Goal: Obtain resource: Obtain resource

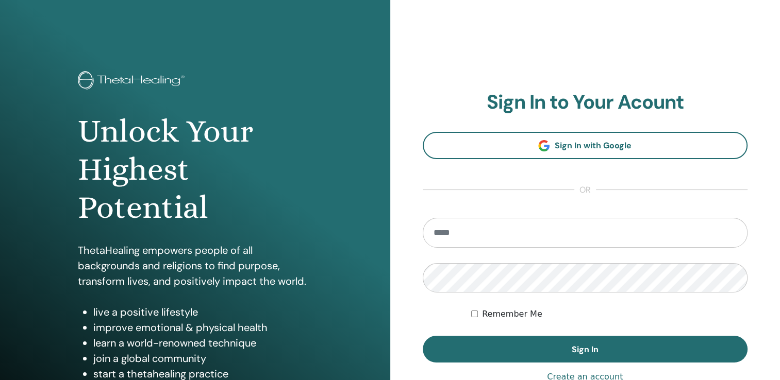
type input "**********"
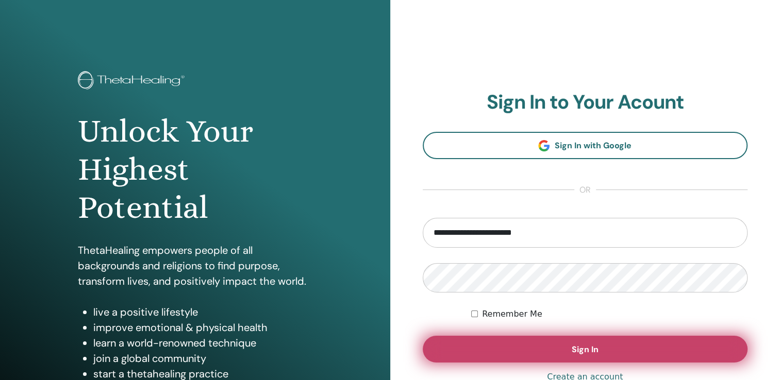
click at [589, 351] on span "Sign In" at bounding box center [585, 349] width 27 height 11
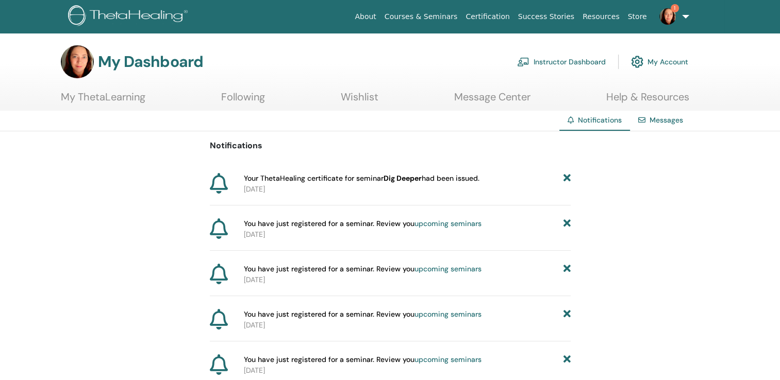
click at [579, 60] on link "Instructor Dashboard" at bounding box center [561, 62] width 89 height 23
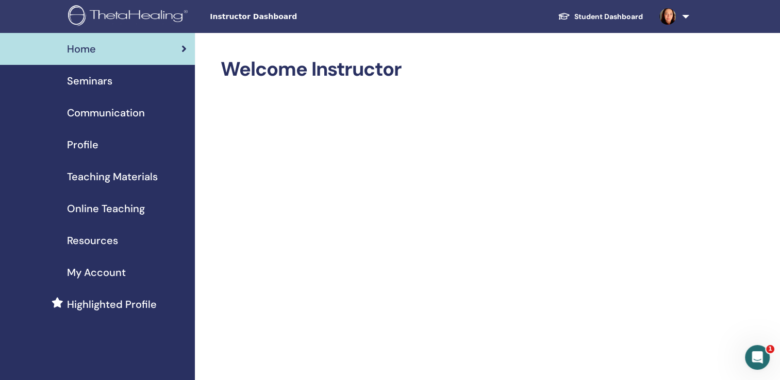
click at [96, 78] on span "Seminars" at bounding box center [89, 80] width 45 height 15
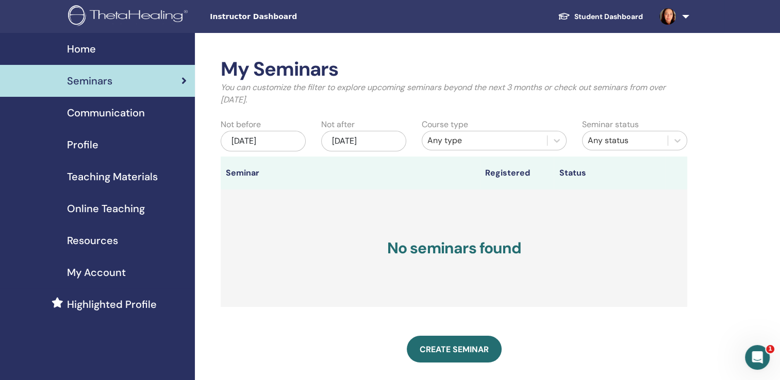
click at [363, 143] on div "Jan/12, 2026" at bounding box center [363, 141] width 85 height 21
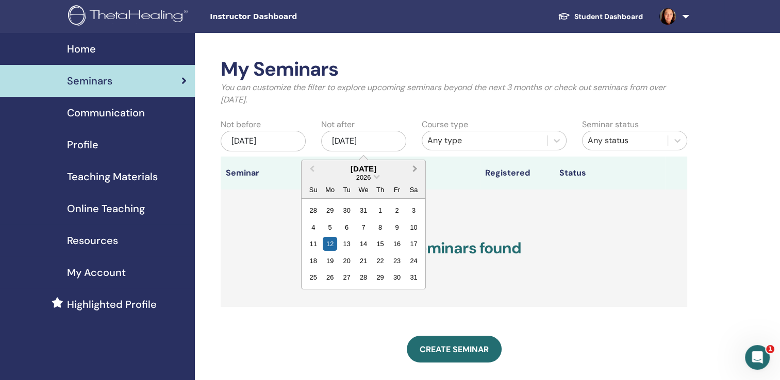
click at [415, 167] on span "Next Month" at bounding box center [415, 168] width 0 height 11
click at [377, 178] on span "Choose Date" at bounding box center [376, 176] width 7 height 7
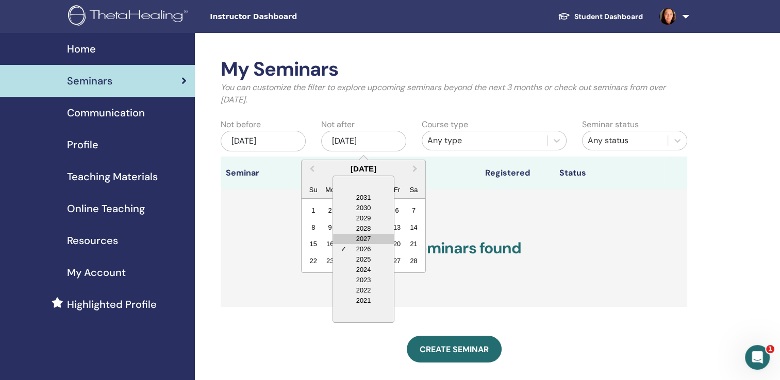
click at [362, 238] on div "2027" at bounding box center [363, 239] width 61 height 10
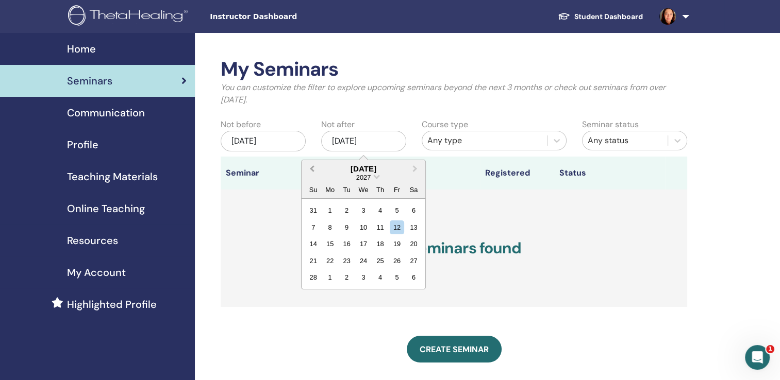
click at [312, 168] on span "Previous Month" at bounding box center [312, 168] width 0 height 11
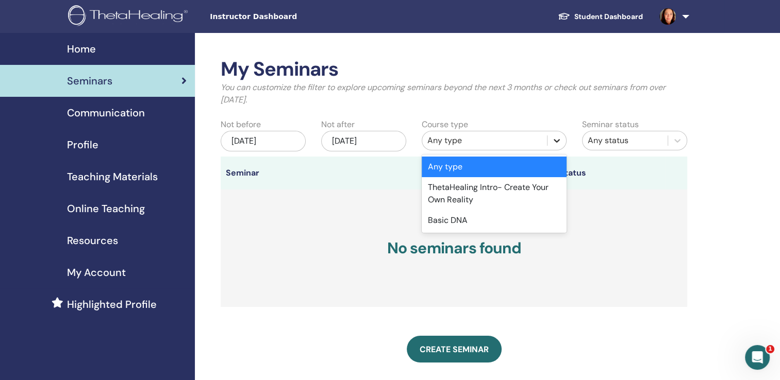
click at [556, 141] on icon at bounding box center [557, 141] width 6 height 4
click at [458, 165] on div "Any type" at bounding box center [494, 167] width 145 height 21
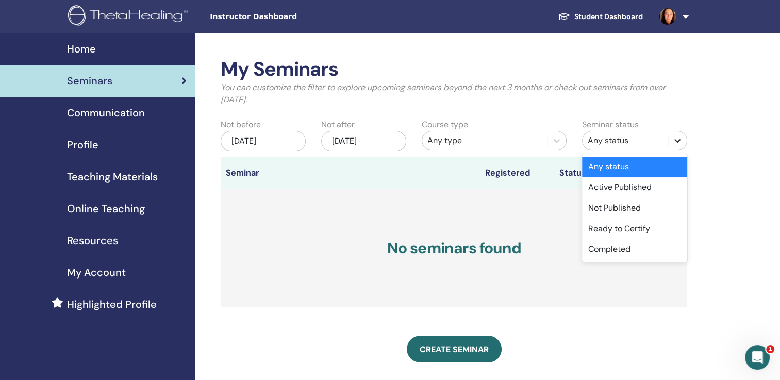
click at [677, 140] on icon at bounding box center [677, 141] width 10 height 10
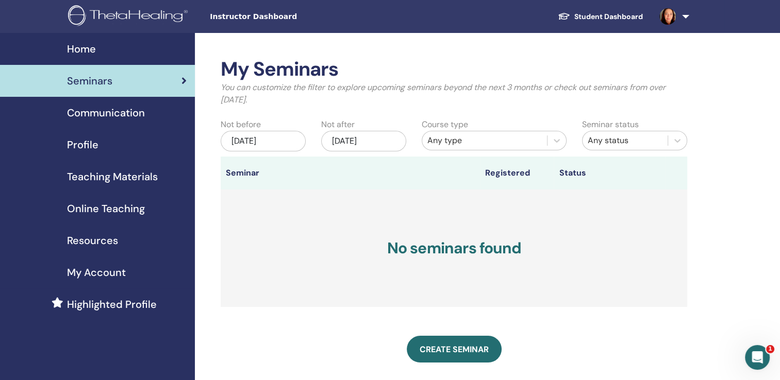
click at [702, 150] on div "My Seminars You can customize the filter to explore upcoming seminars beyond th…" at bounding box center [487, 312] width 585 height 559
click at [118, 208] on span "Online Teaching" at bounding box center [106, 208] width 78 height 15
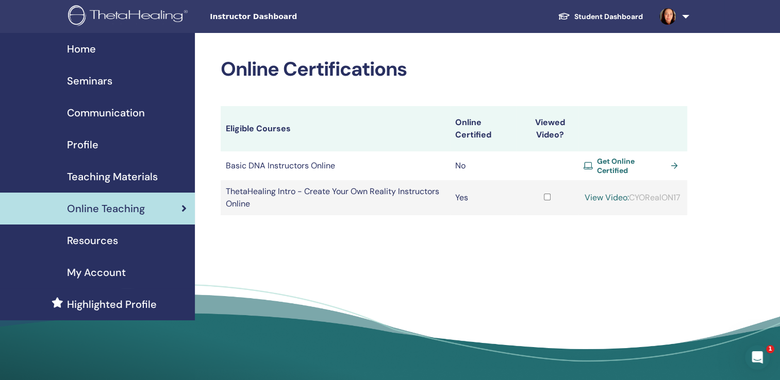
click at [650, 165] on span "Get Online Certified" at bounding box center [632, 166] width 70 height 19
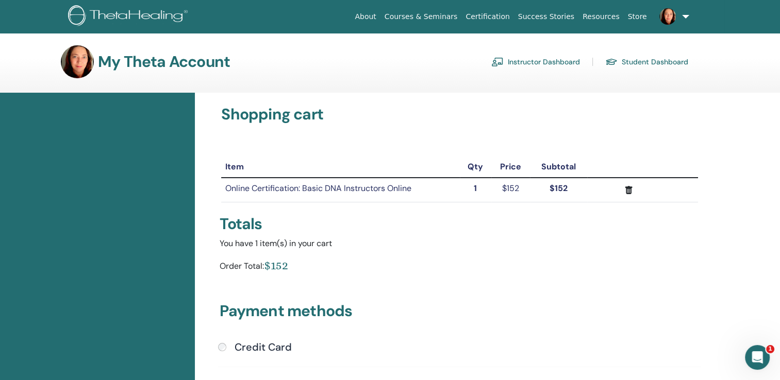
click at [650, 63] on link "Student Dashboard" at bounding box center [646, 62] width 83 height 16
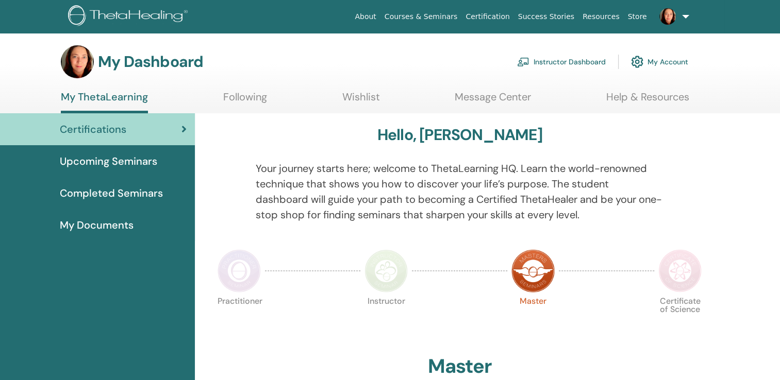
click at [639, 15] on link "Store" at bounding box center [637, 16] width 27 height 19
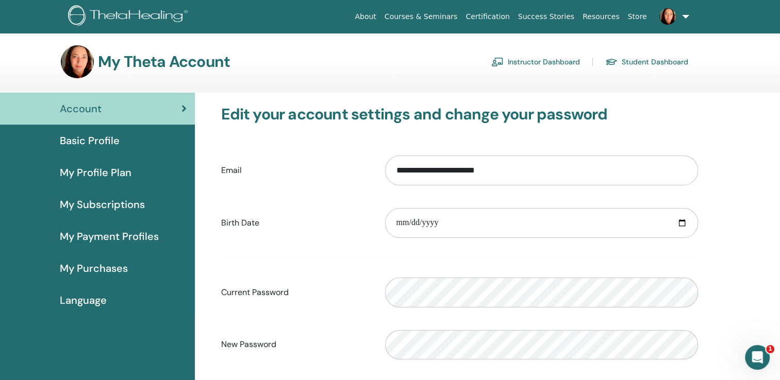
click at [547, 63] on link "Instructor Dashboard" at bounding box center [535, 62] width 89 height 16
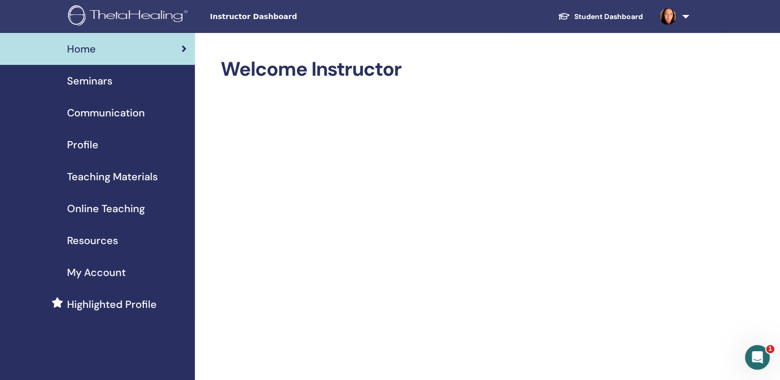
click at [689, 14] on link at bounding box center [672, 16] width 42 height 33
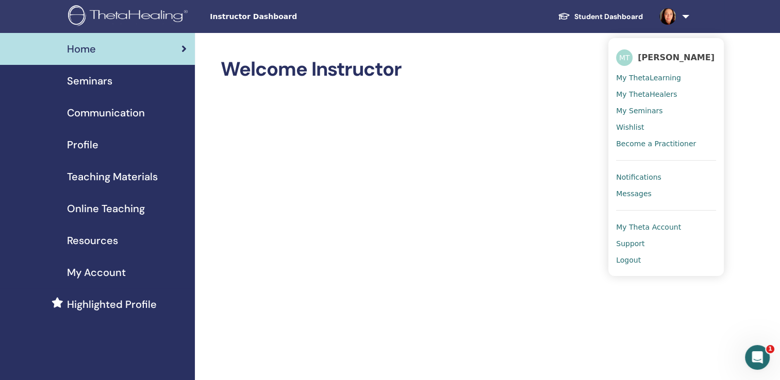
click at [132, 113] on span "Communication" at bounding box center [106, 112] width 78 height 15
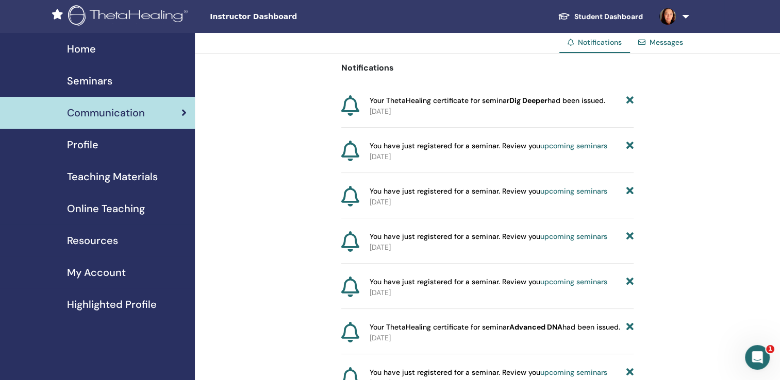
click at [132, 113] on span "Communication" at bounding box center [106, 112] width 78 height 15
click at [113, 205] on span "Online Teaching" at bounding box center [106, 208] width 78 height 15
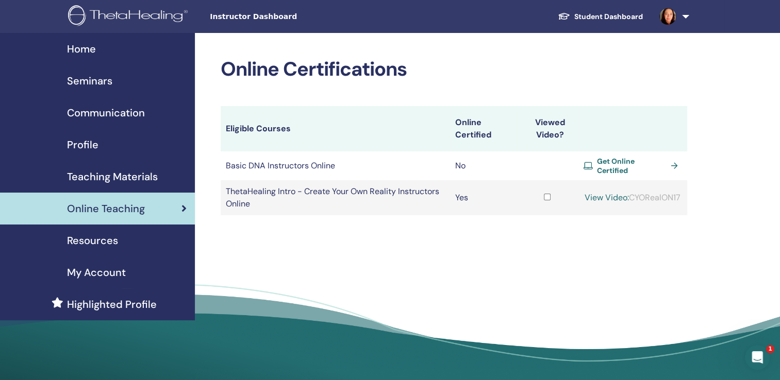
click at [104, 271] on span "My Account" at bounding box center [96, 272] width 59 height 15
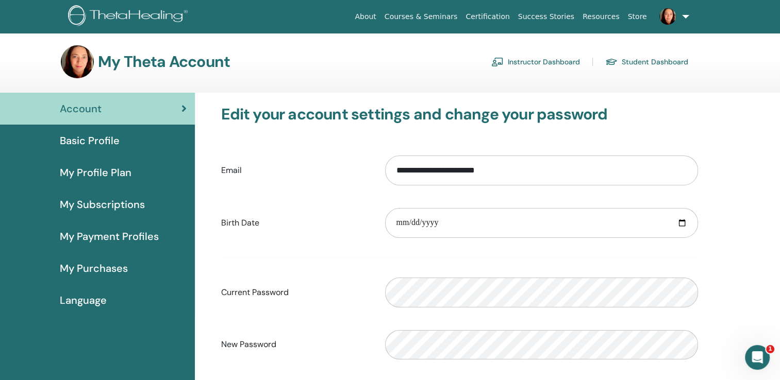
click at [107, 268] on span "My Purchases" at bounding box center [94, 268] width 68 height 15
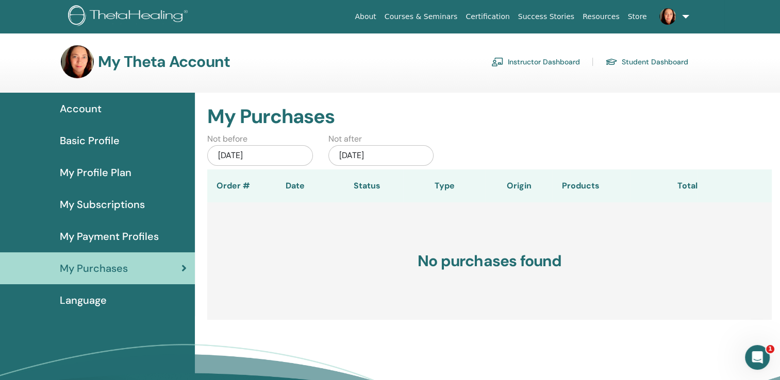
click at [551, 61] on link "Instructor Dashboard" at bounding box center [535, 62] width 89 height 16
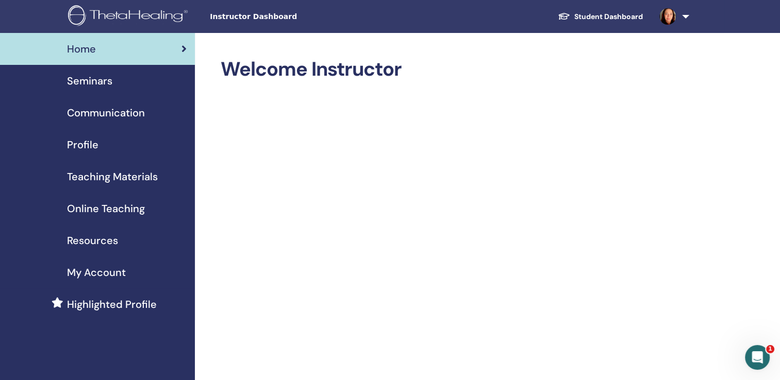
click at [99, 242] on span "Resources" at bounding box center [92, 240] width 51 height 15
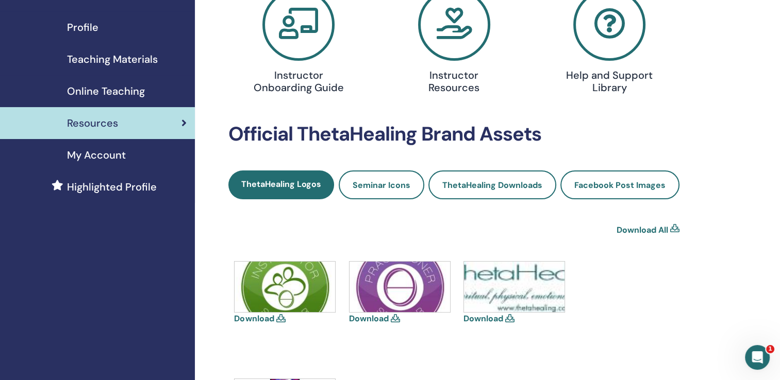
scroll to position [115, 0]
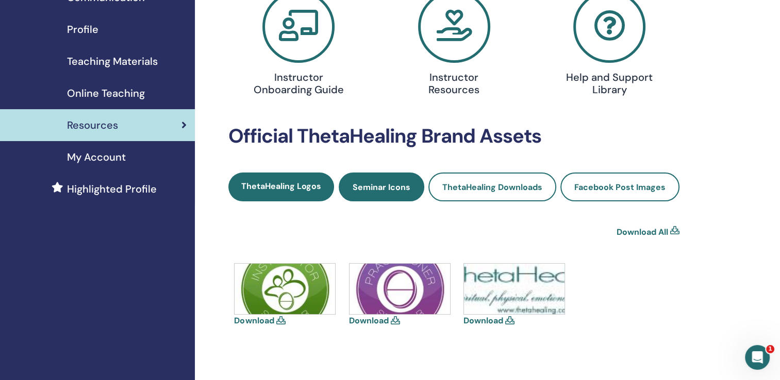
click at [396, 187] on span "Seminar Icons" at bounding box center [382, 187] width 58 height 11
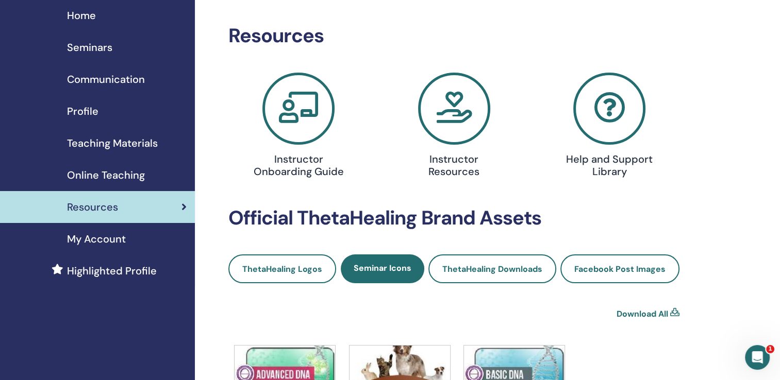
scroll to position [15, 0]
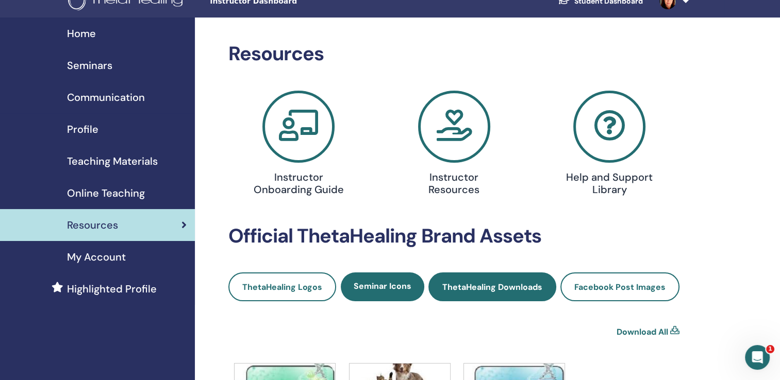
click at [482, 286] on span "ThetaHealing Downloads" at bounding box center [492, 287] width 100 height 11
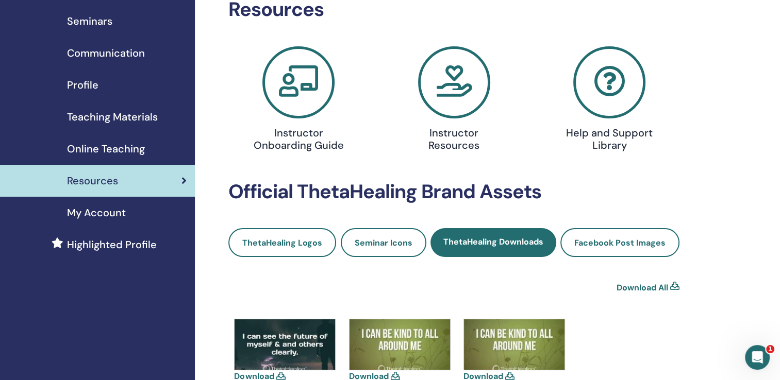
scroll to position [45, 0]
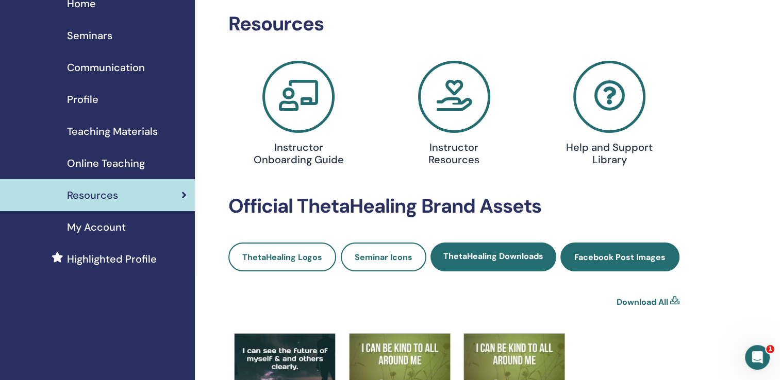
click at [614, 259] on span "Facebook Post Images" at bounding box center [619, 257] width 91 height 11
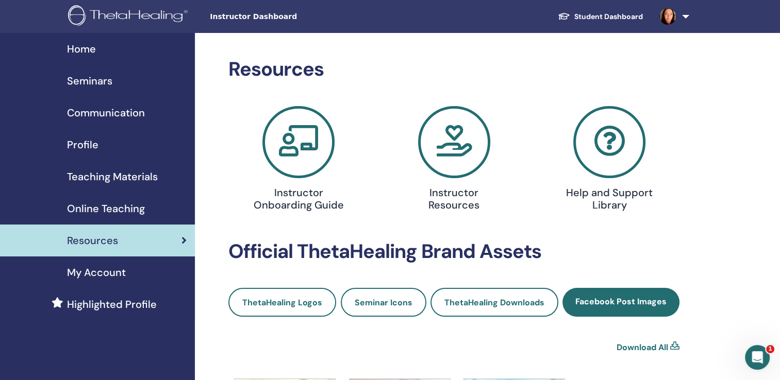
click at [454, 150] on icon at bounding box center [454, 142] width 72 height 72
